Goal: Share content: Share content

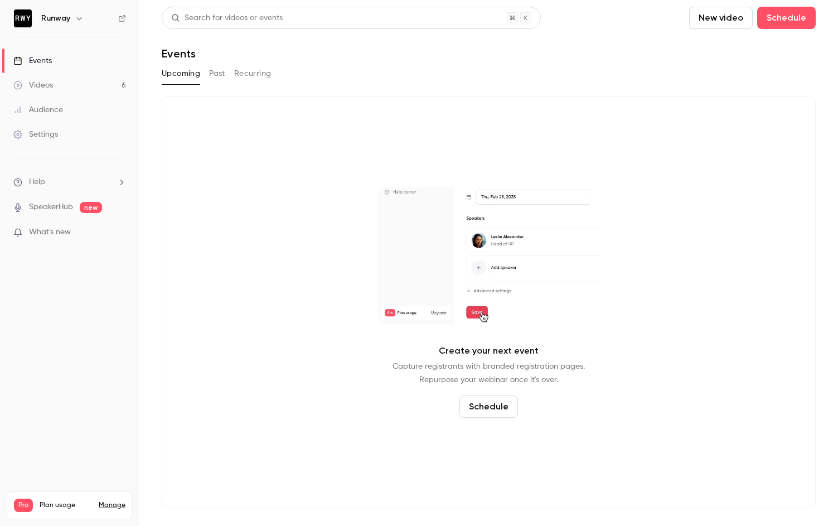
click at [224, 65] on button "Past" at bounding box center [217, 74] width 16 height 18
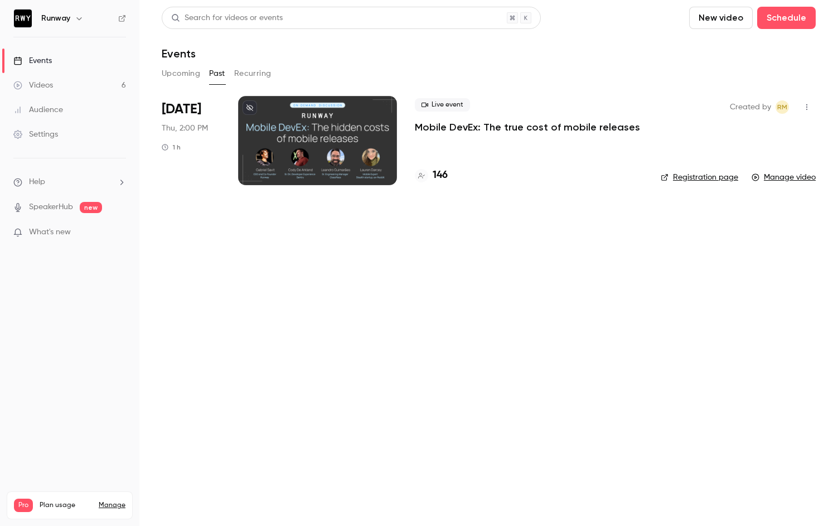
click at [528, 115] on div "Live event Mobile DevEx: The true cost of mobile releases" at bounding box center [529, 116] width 228 height 36
click at [478, 139] on div "Live event Mobile DevEx: The true cost of mobile releases 146" at bounding box center [529, 140] width 228 height 89
click at [452, 130] on p "Mobile DevEx: The true cost of mobile releases" at bounding box center [527, 126] width 225 height 13
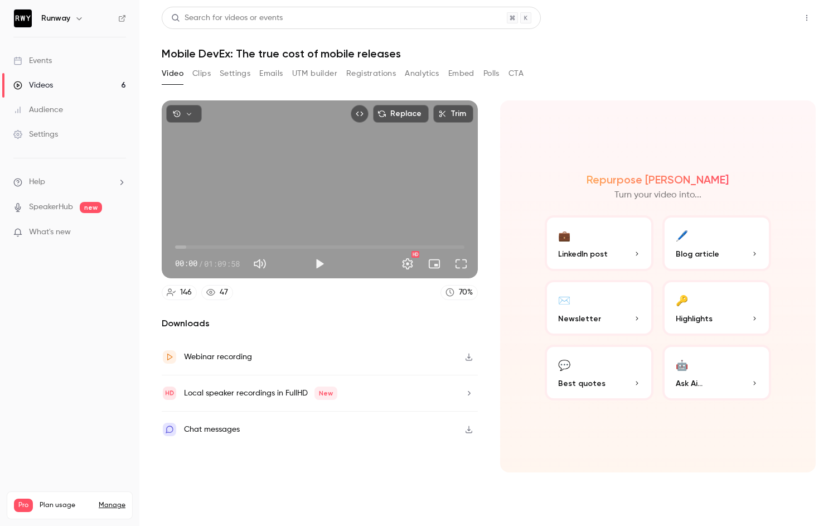
click at [763, 23] on button "Share" at bounding box center [767, 18] width 44 height 22
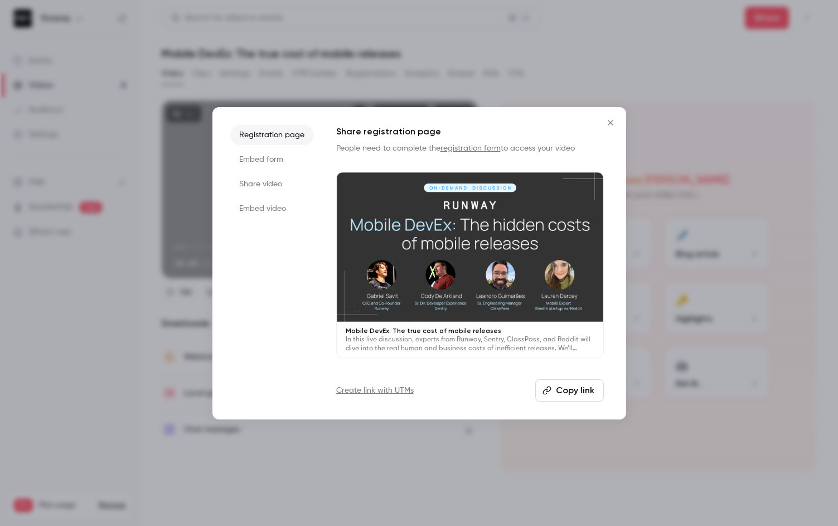
click at [548, 386] on icon "button" at bounding box center [547, 390] width 8 height 8
click at [264, 177] on li "Share video" at bounding box center [272, 184] width 84 height 20
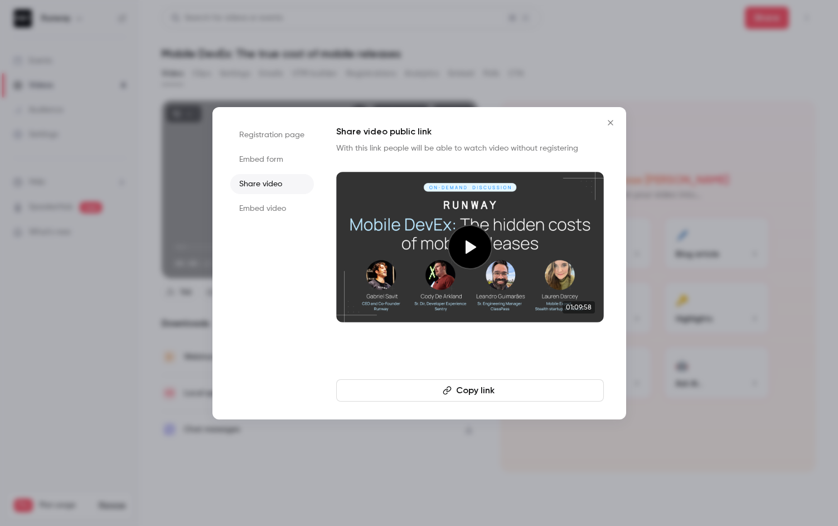
click at [502, 392] on button "Copy link" at bounding box center [470, 390] width 268 height 22
click at [606, 124] on icon "Close" at bounding box center [610, 122] width 13 height 9
